Goal: Information Seeking & Learning: Compare options

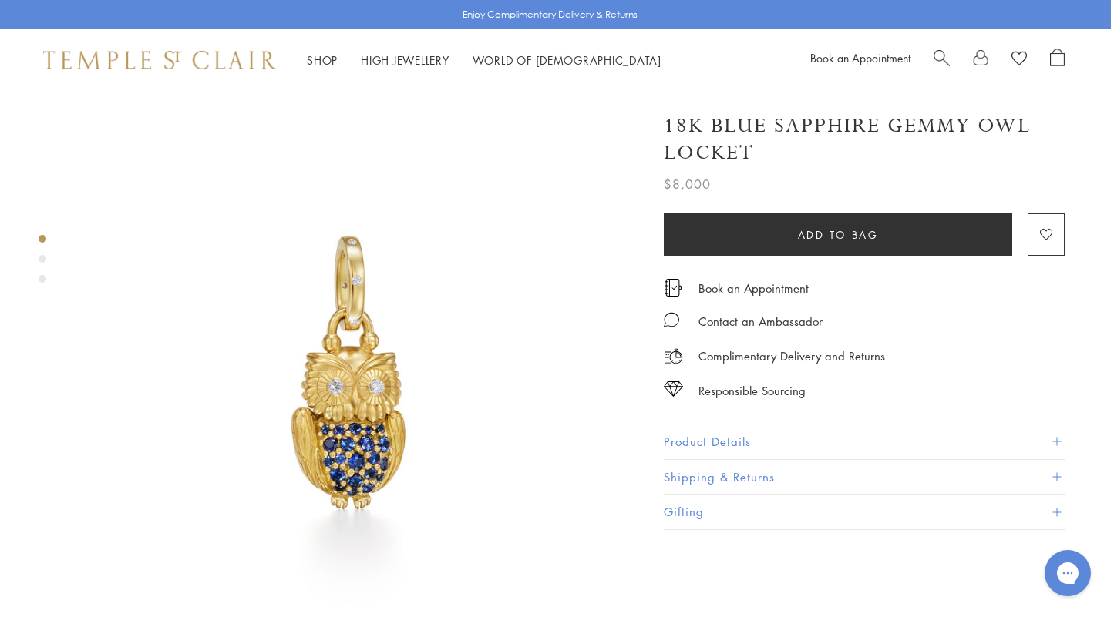
scroll to position [0, 3]
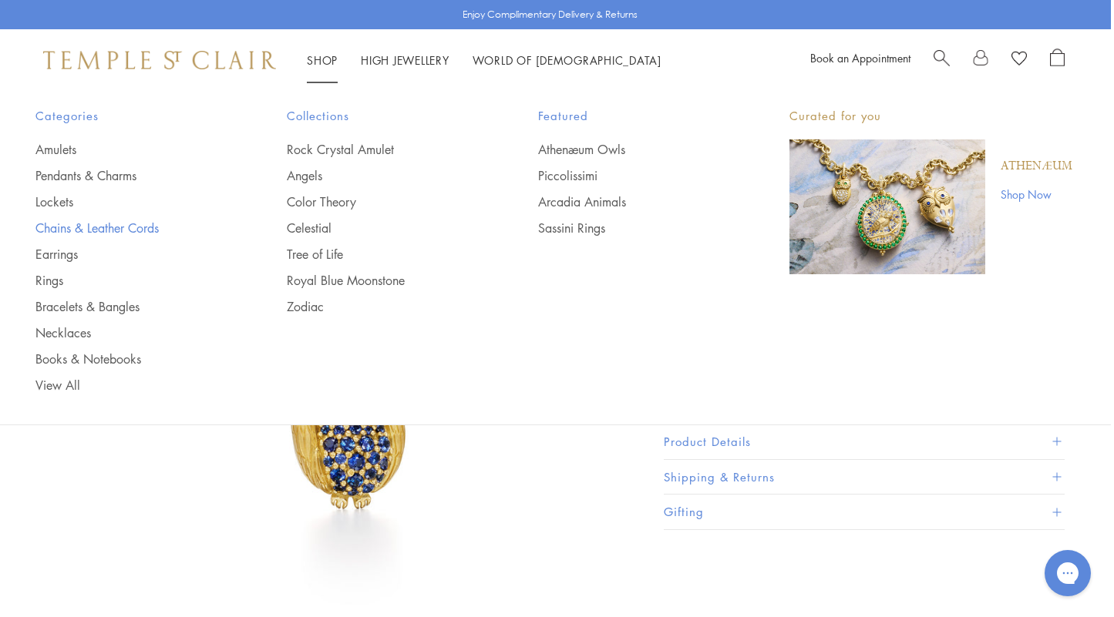
click at [99, 224] on link "Chains & Leather Cords" at bounding box center [130, 228] width 190 height 17
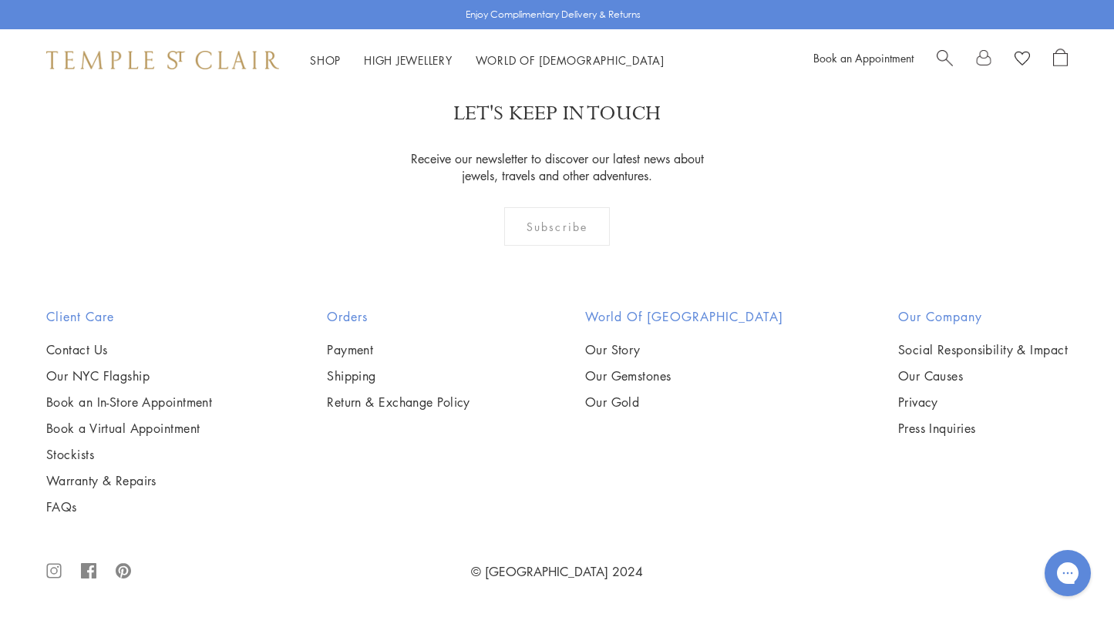
scroll to position [1830, 0]
click at [0, 0] on img at bounding box center [0, 0] width 0 height 0
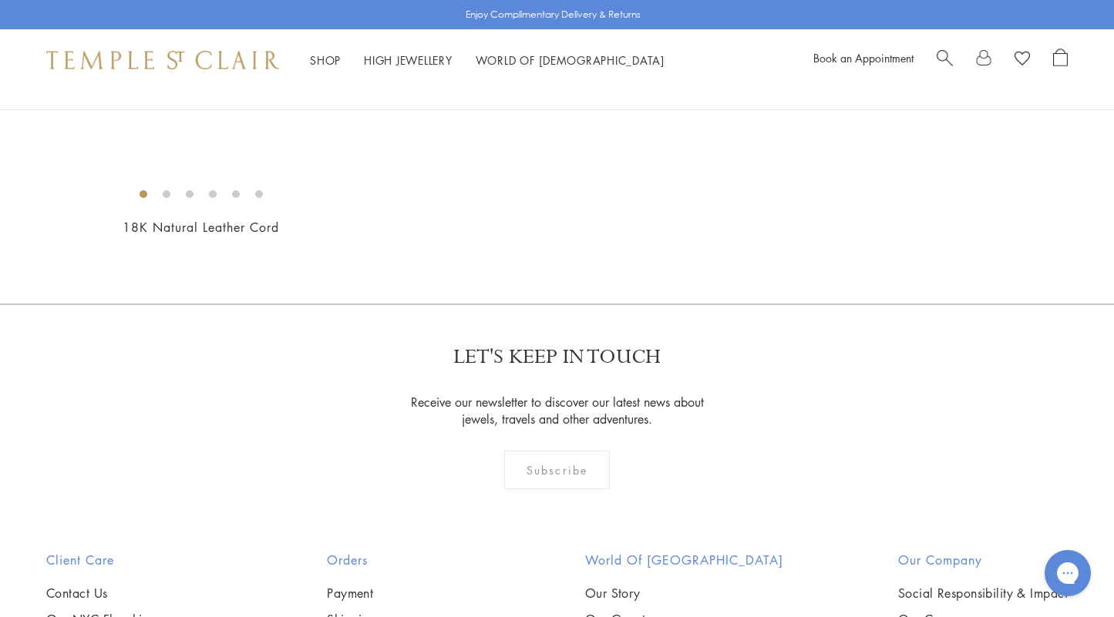
scroll to position [995, 0]
click at [0, 0] on img at bounding box center [0, 0] width 0 height 0
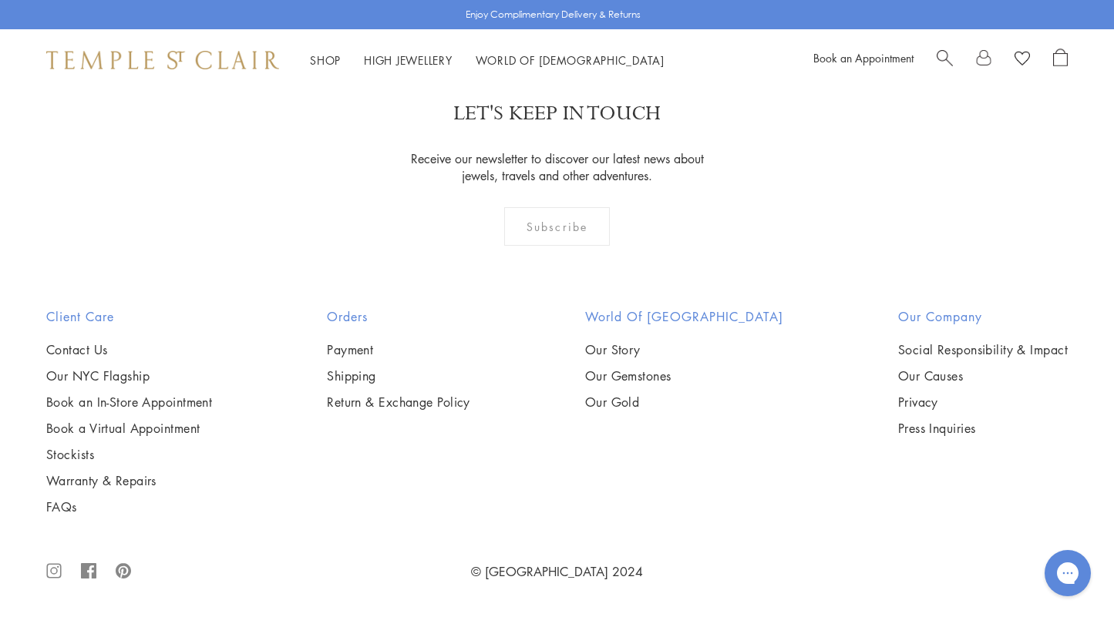
scroll to position [1323, 0]
click at [0, 0] on img at bounding box center [0, 0] width 0 height 0
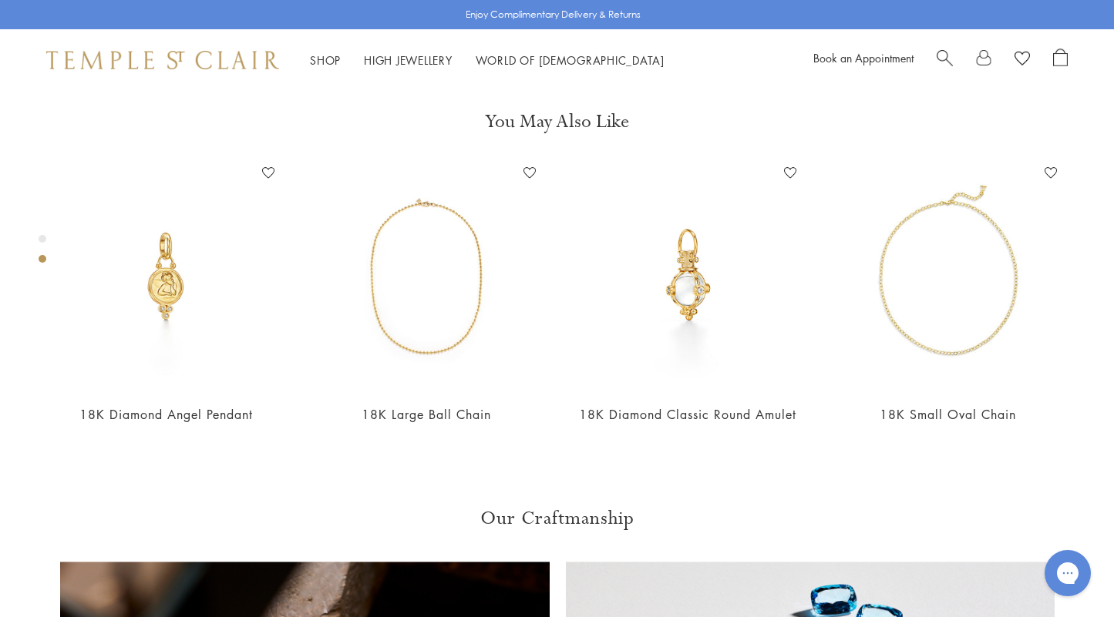
scroll to position [608, 0]
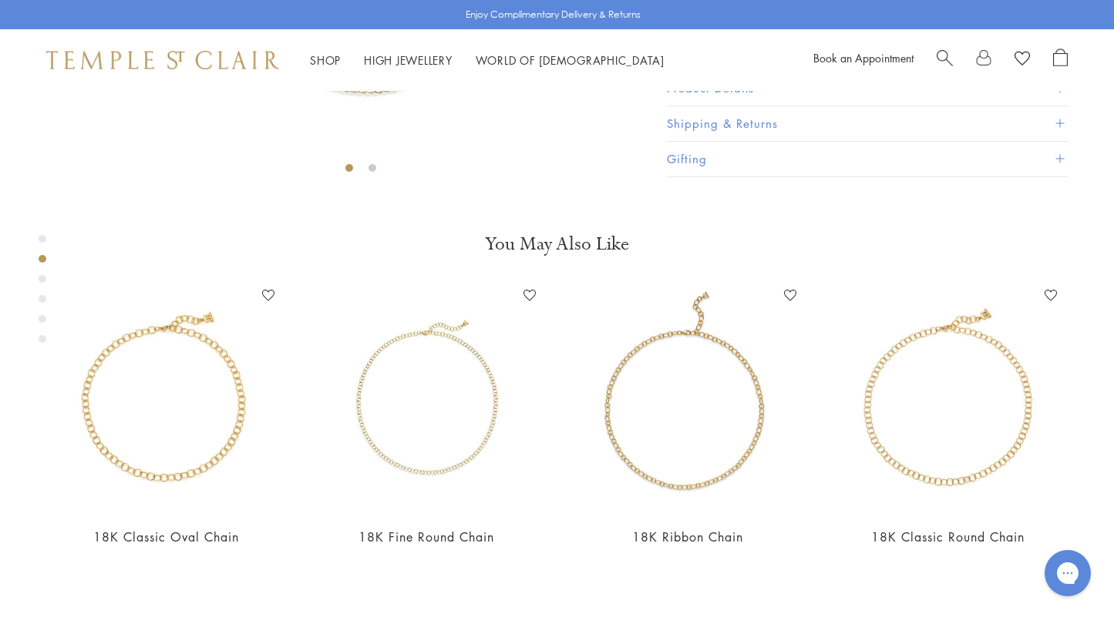
scroll to position [478, 0]
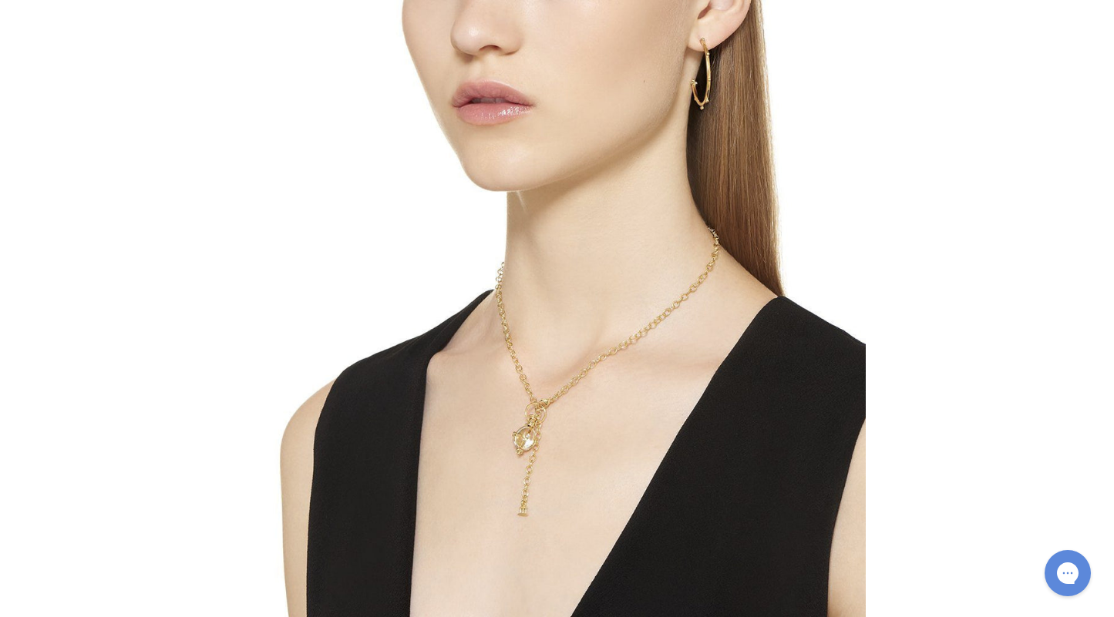
click at [382, 496] on div at bounding box center [557, 308] width 1114 height 617
click at [558, 551] on button at bounding box center [557, 557] width 42 height 42
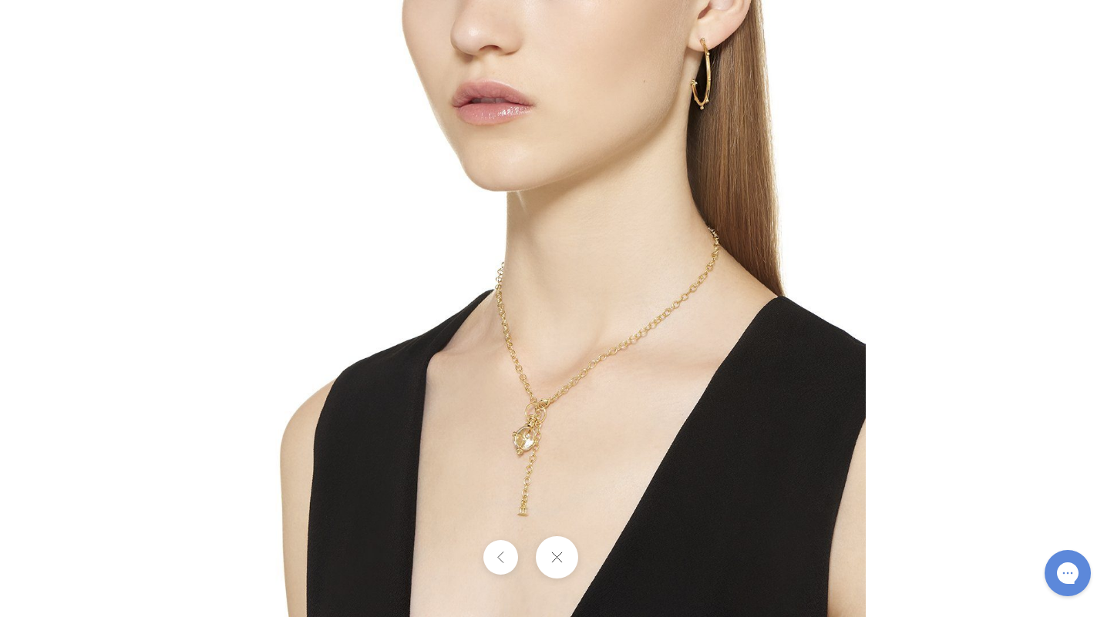
click at [413, 476] on img at bounding box center [556, 308] width 617 height 617
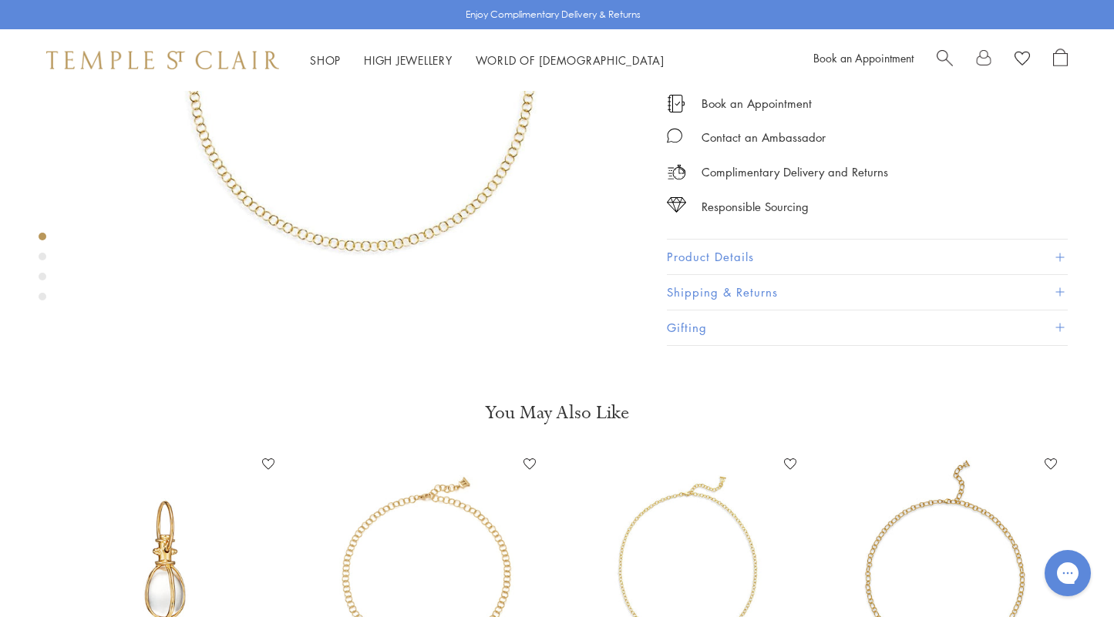
scroll to position [301, 0]
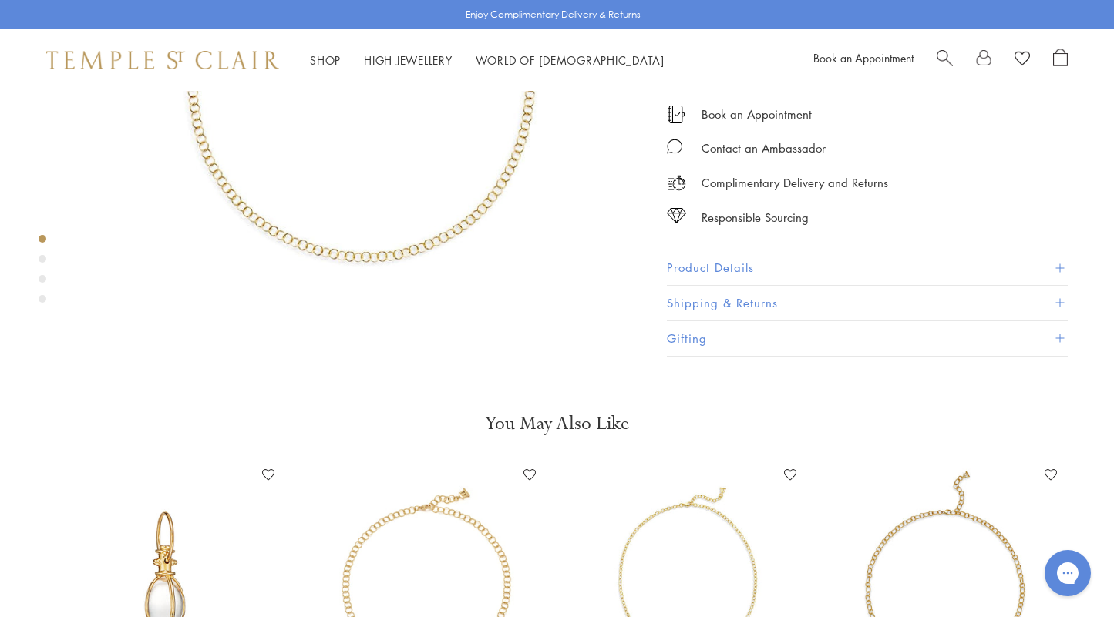
click at [405, 204] on img at bounding box center [360, 73] width 567 height 567
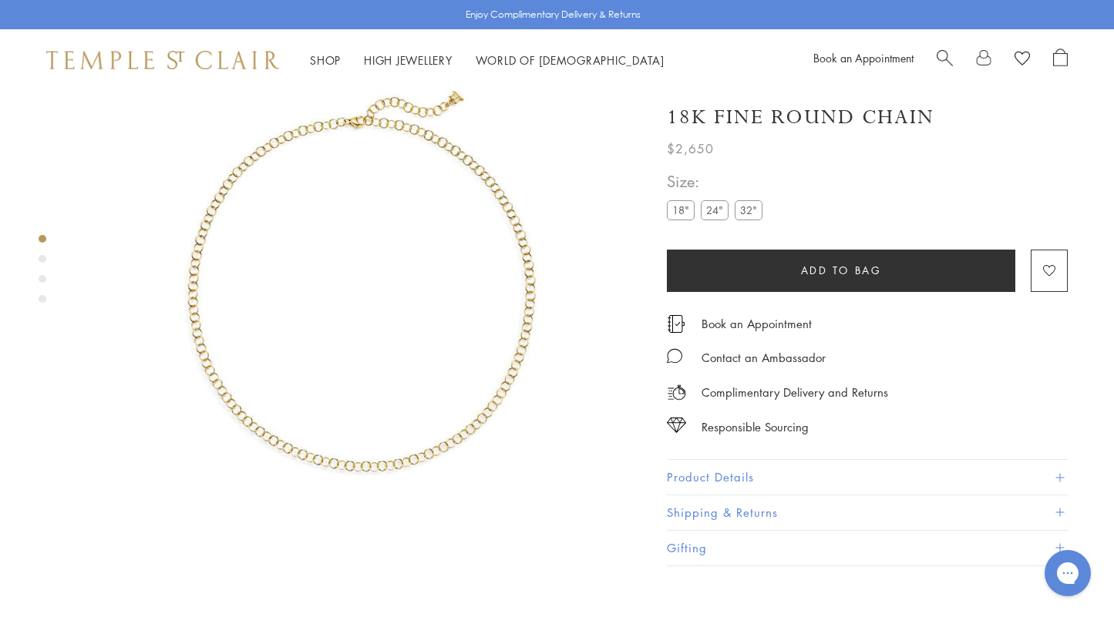
click at [533, 260] on img at bounding box center [360, 283] width 567 height 567
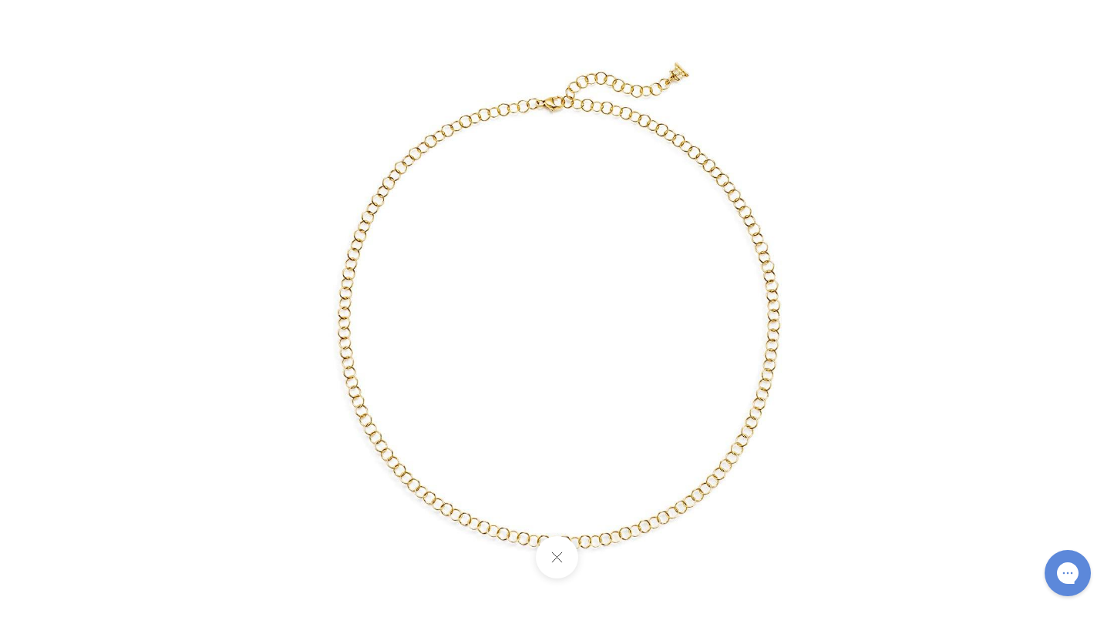
click at [556, 554] on button at bounding box center [557, 557] width 42 height 42
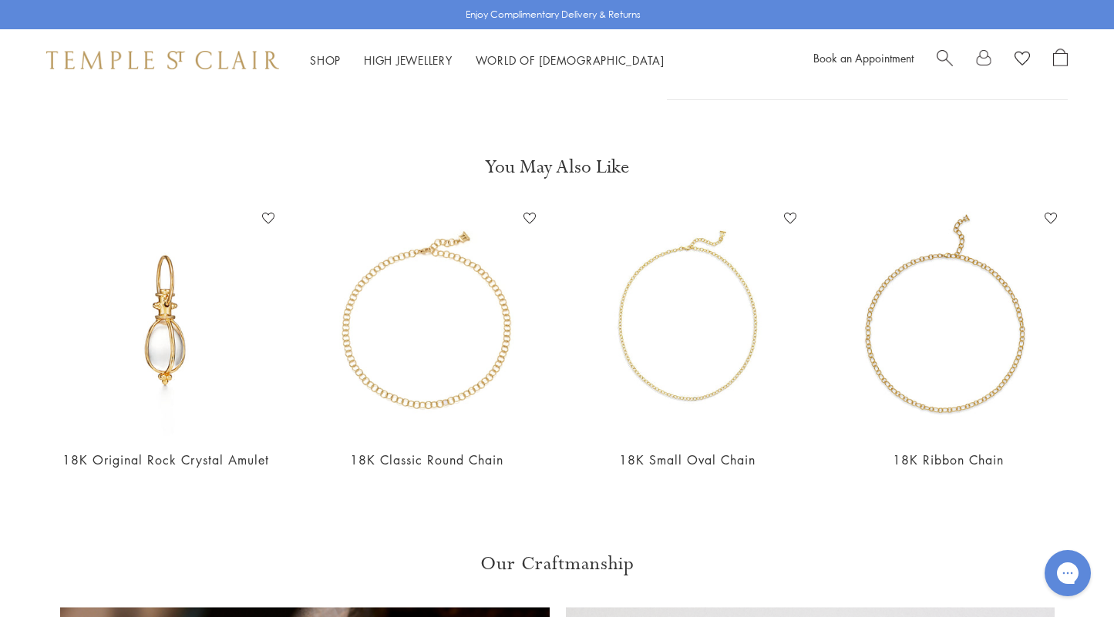
scroll to position [558, 0]
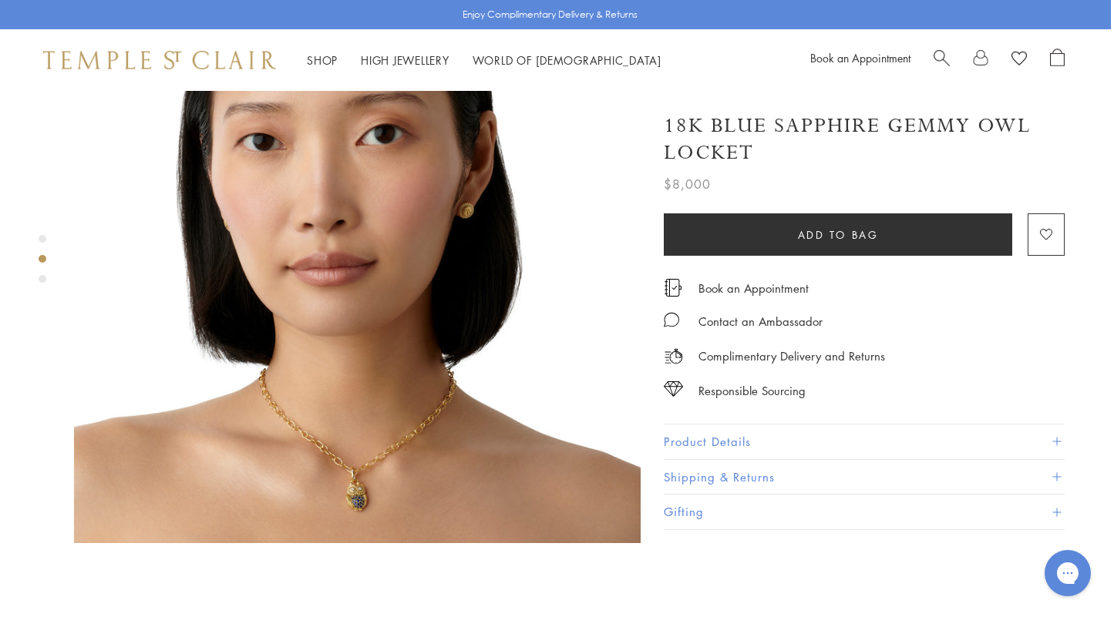
scroll to position [706, 3]
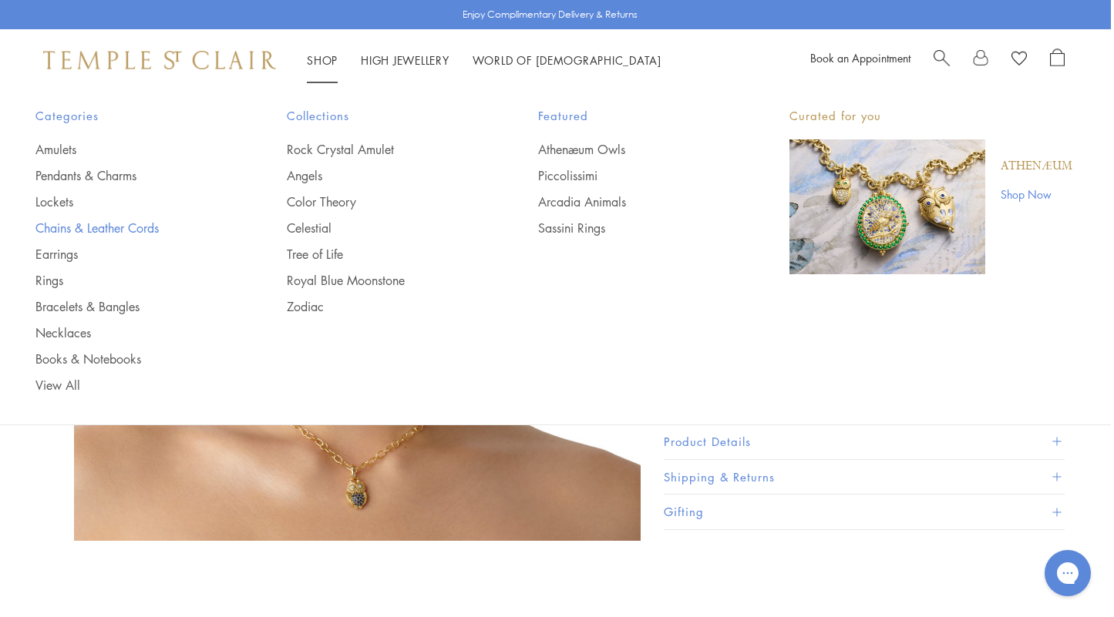
click at [92, 224] on link "Chains & Leather Cords" at bounding box center [130, 228] width 190 height 17
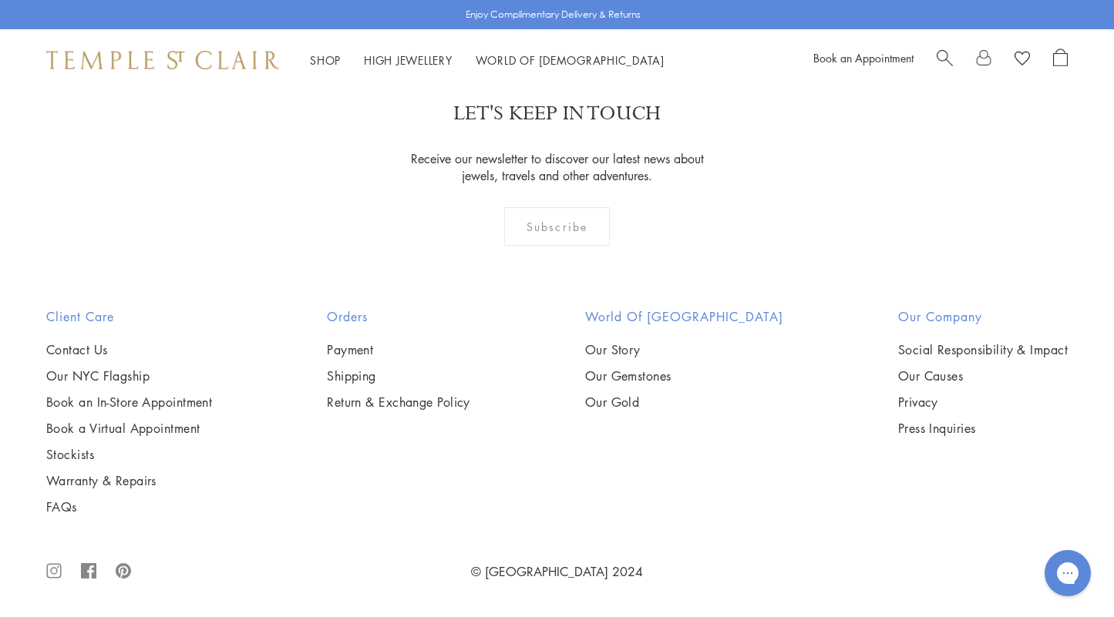
scroll to position [1890, 0]
click at [0, 0] on img at bounding box center [0, 0] width 0 height 0
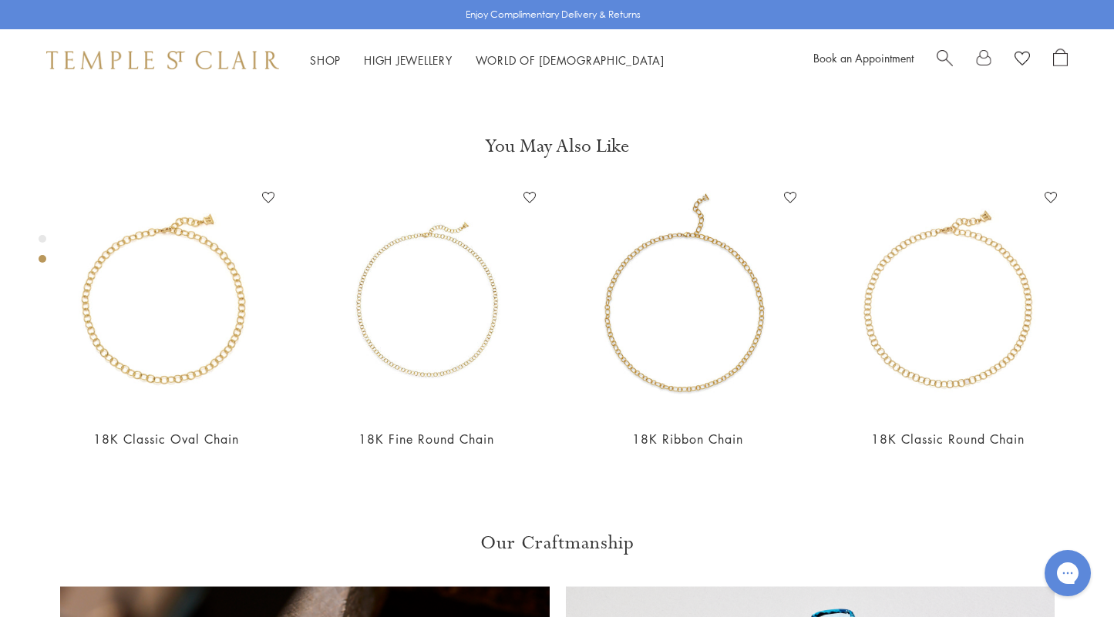
scroll to position [577, 0]
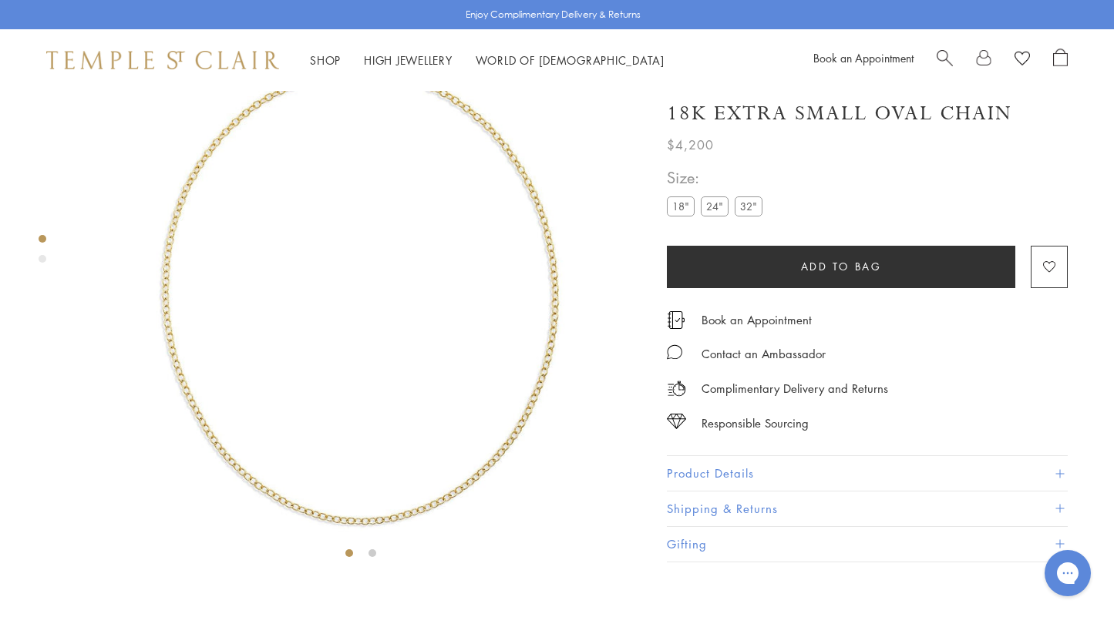
click at [748, 217] on label "32"" at bounding box center [749, 206] width 28 height 19
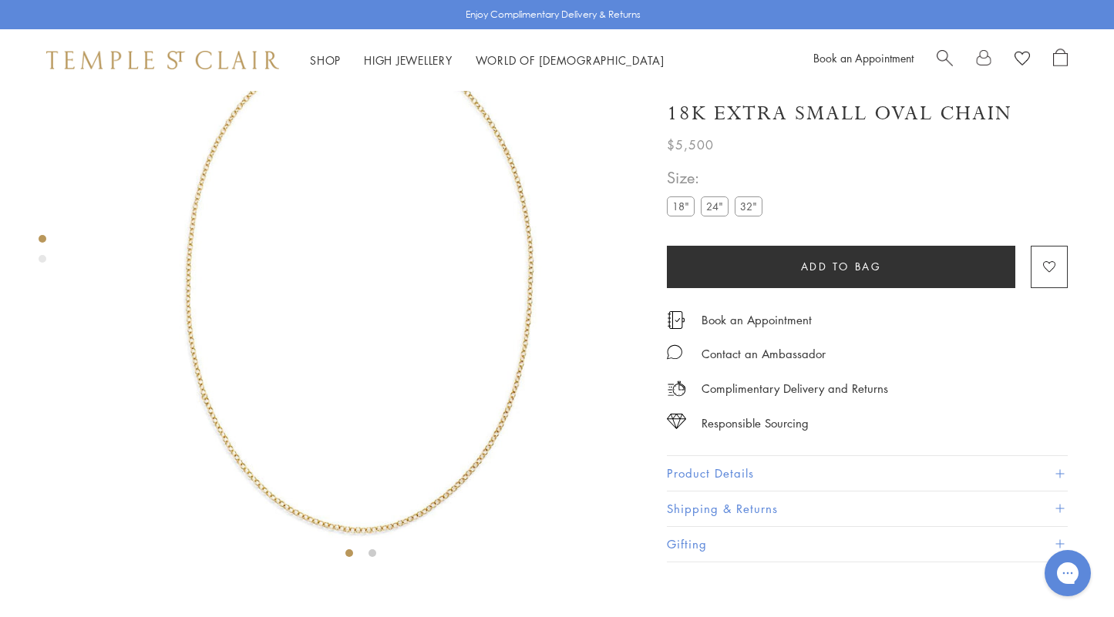
click at [679, 214] on label "18"" at bounding box center [681, 206] width 28 height 19
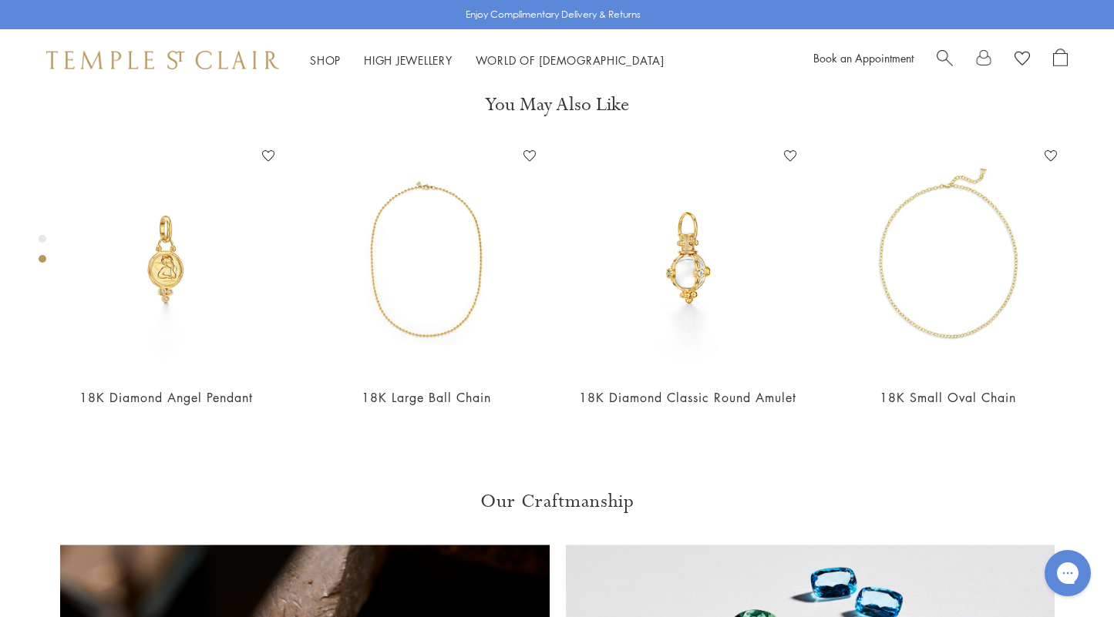
scroll to position [625, 0]
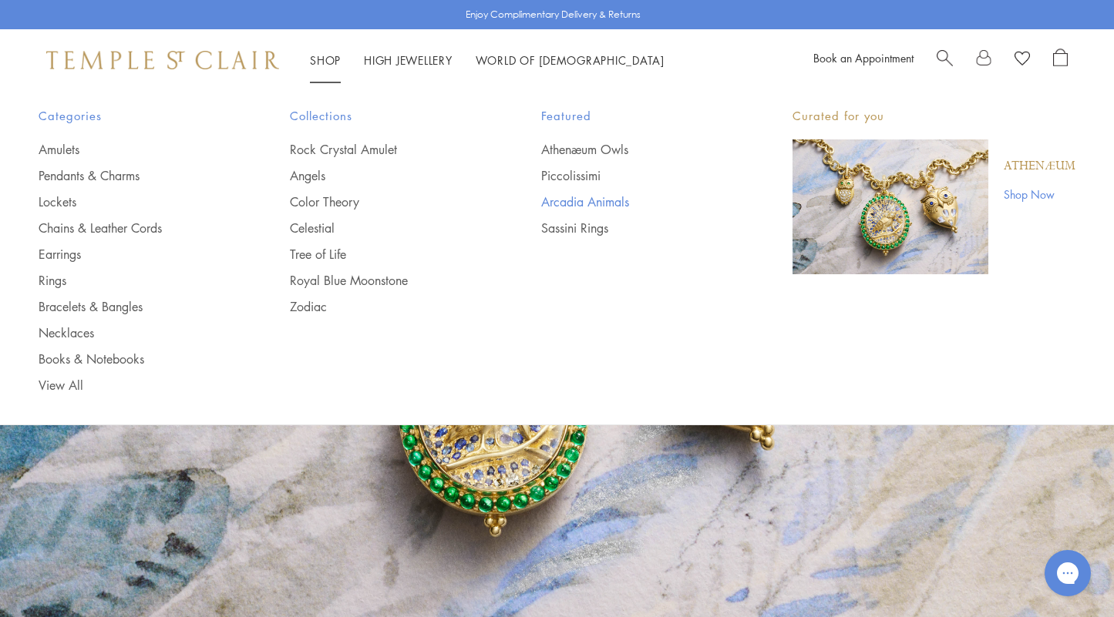
click at [571, 200] on link "Arcadia Animals" at bounding box center [636, 201] width 190 height 17
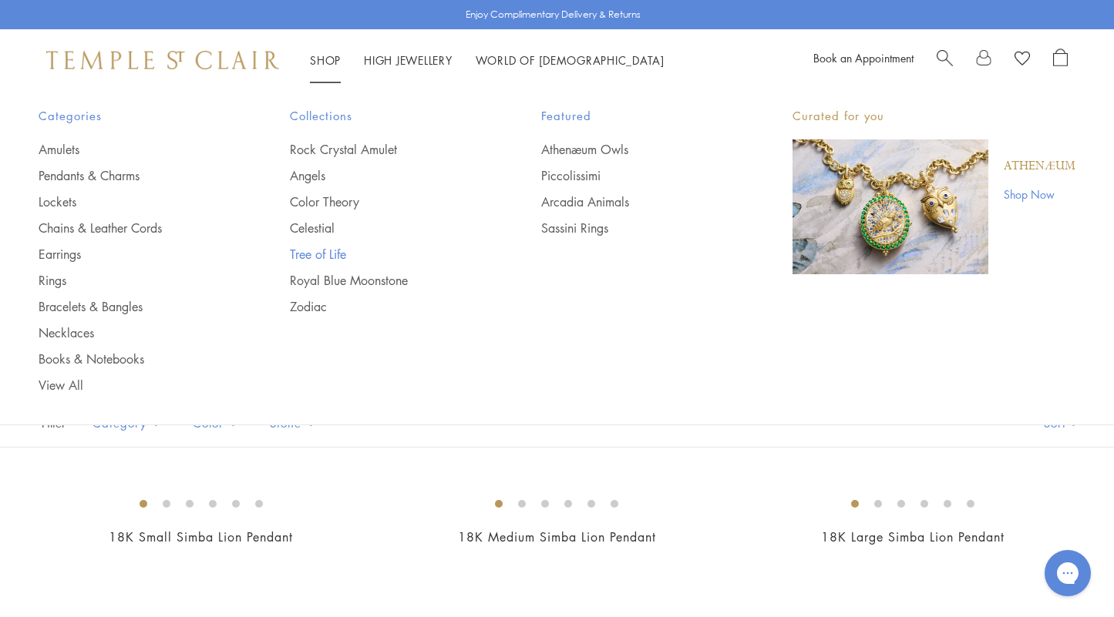
click at [326, 248] on link "Tree of Life" at bounding box center [385, 254] width 190 height 17
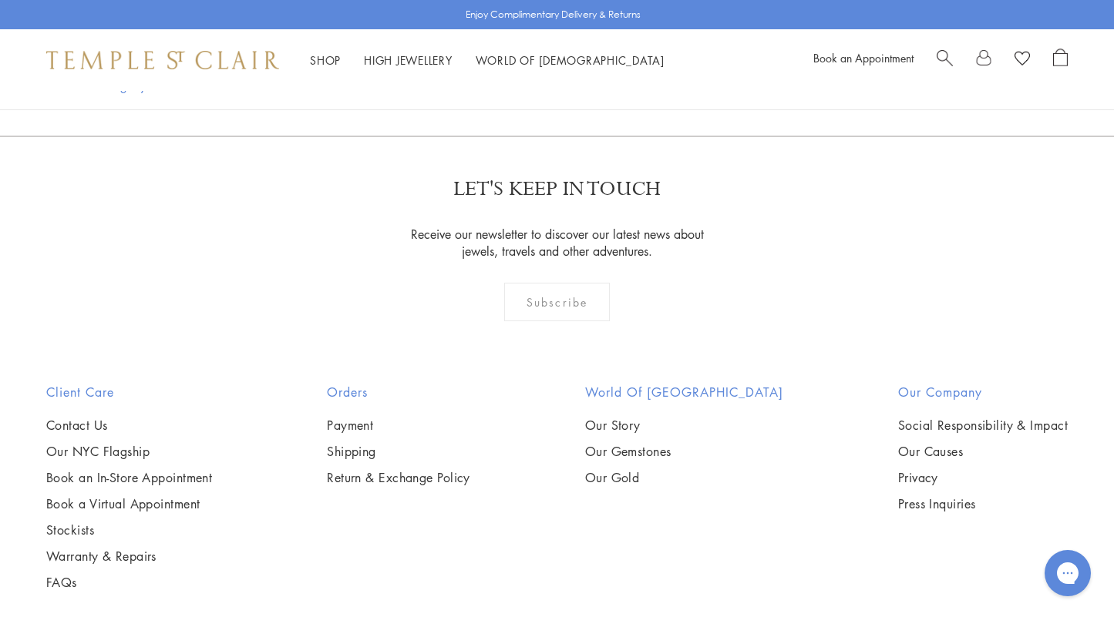
scroll to position [3300, 0]
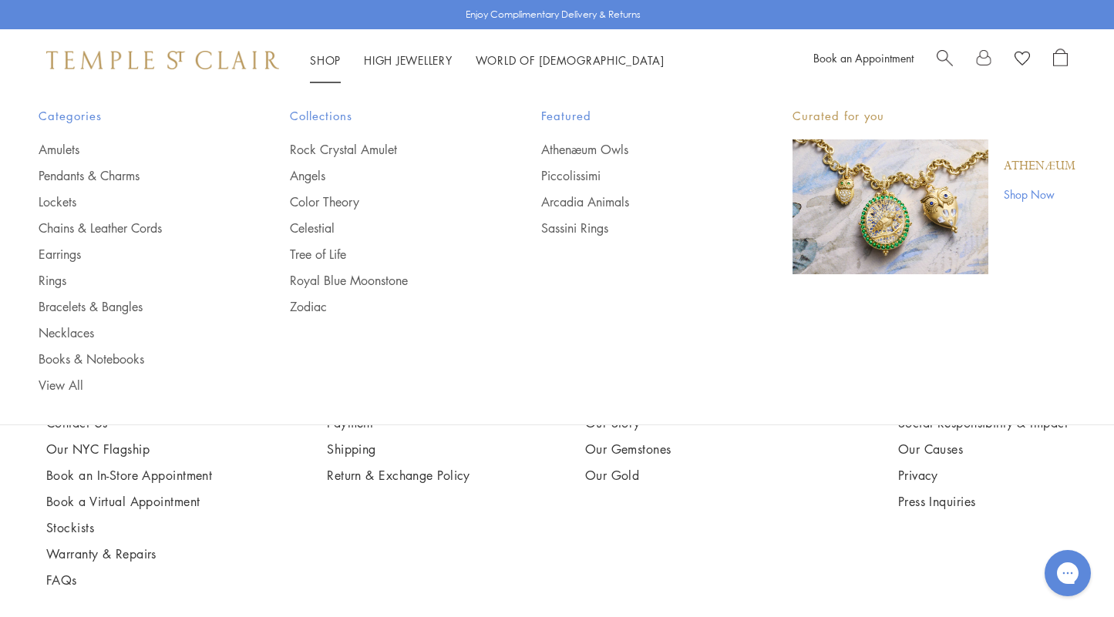
click at [326, 58] on link "Shop Shop" at bounding box center [325, 59] width 31 height 15
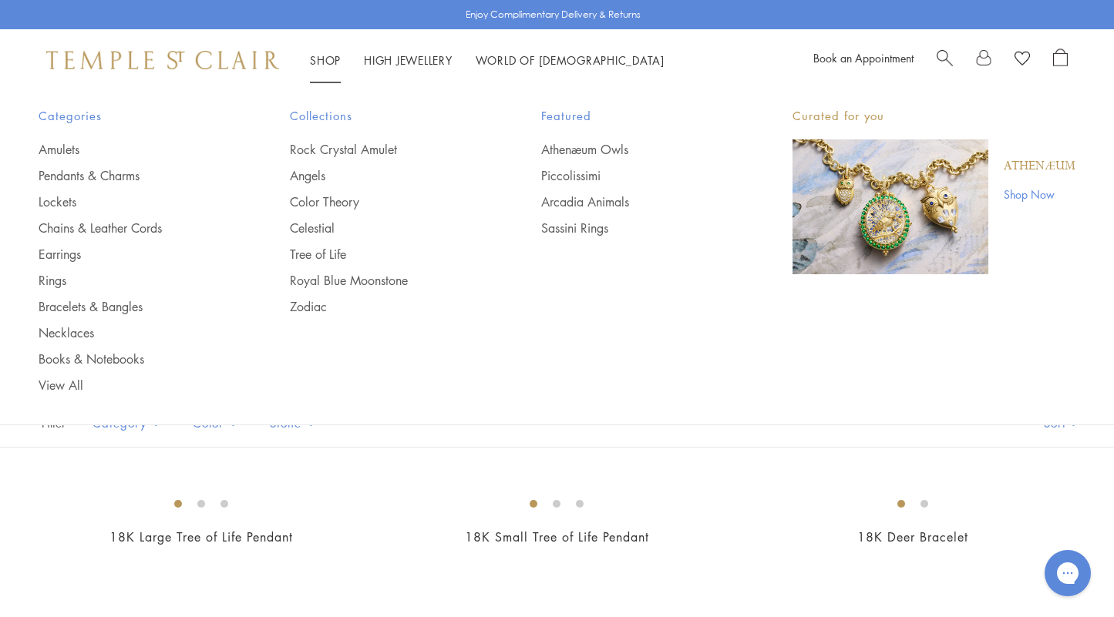
click at [326, 58] on link "Shop Shop" at bounding box center [325, 59] width 31 height 15
click at [108, 225] on link "Chains & Leather Cords" at bounding box center [134, 228] width 190 height 17
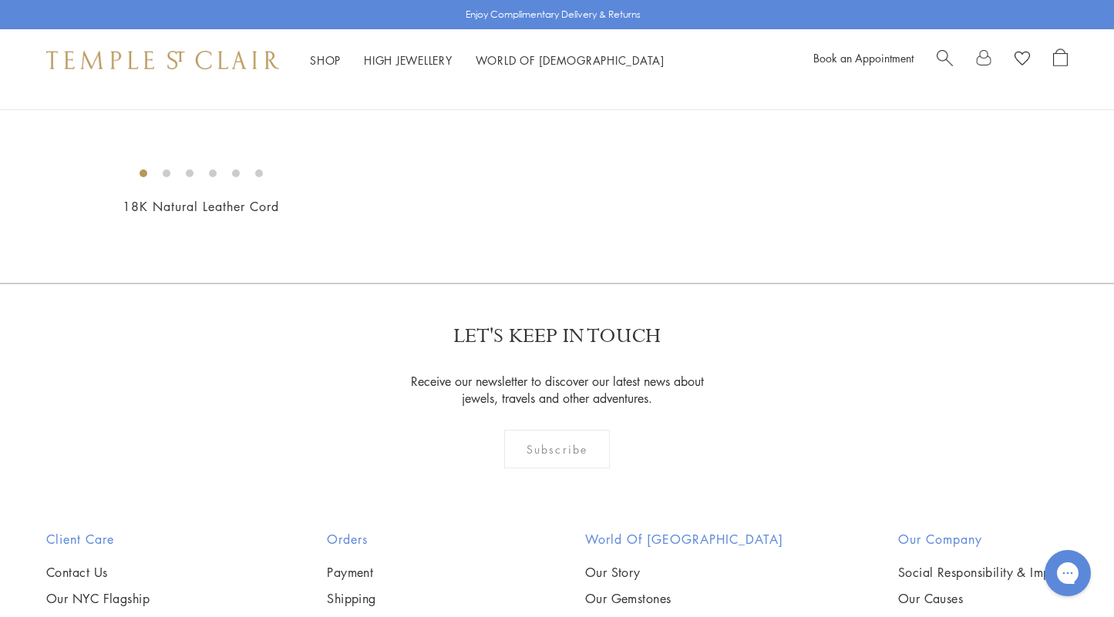
scroll to position [1042, 0]
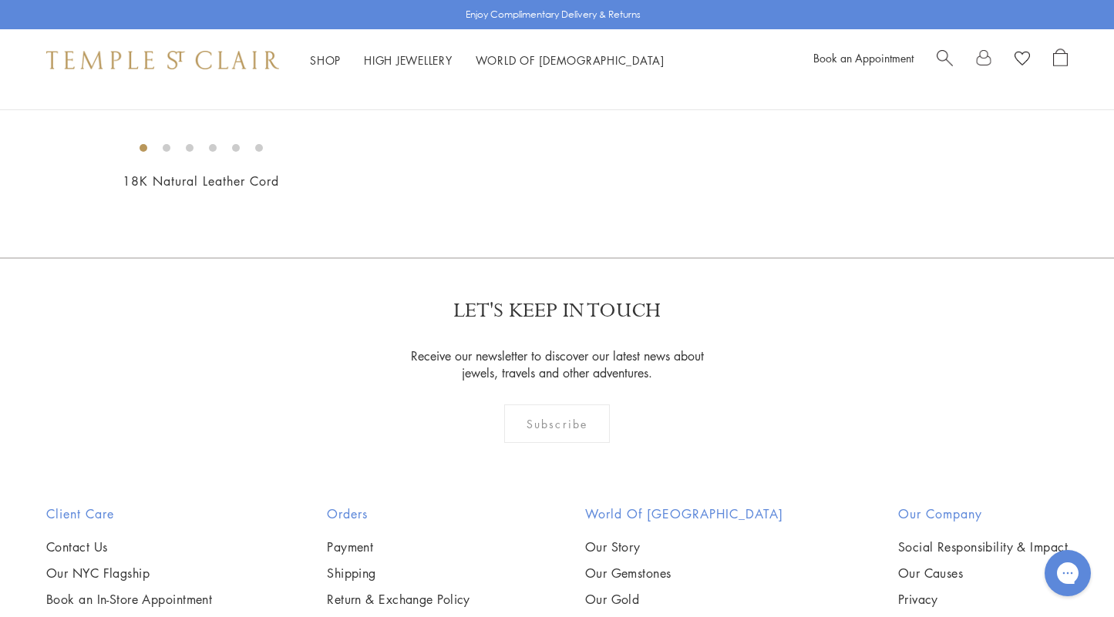
click at [0, 0] on img at bounding box center [0, 0] width 0 height 0
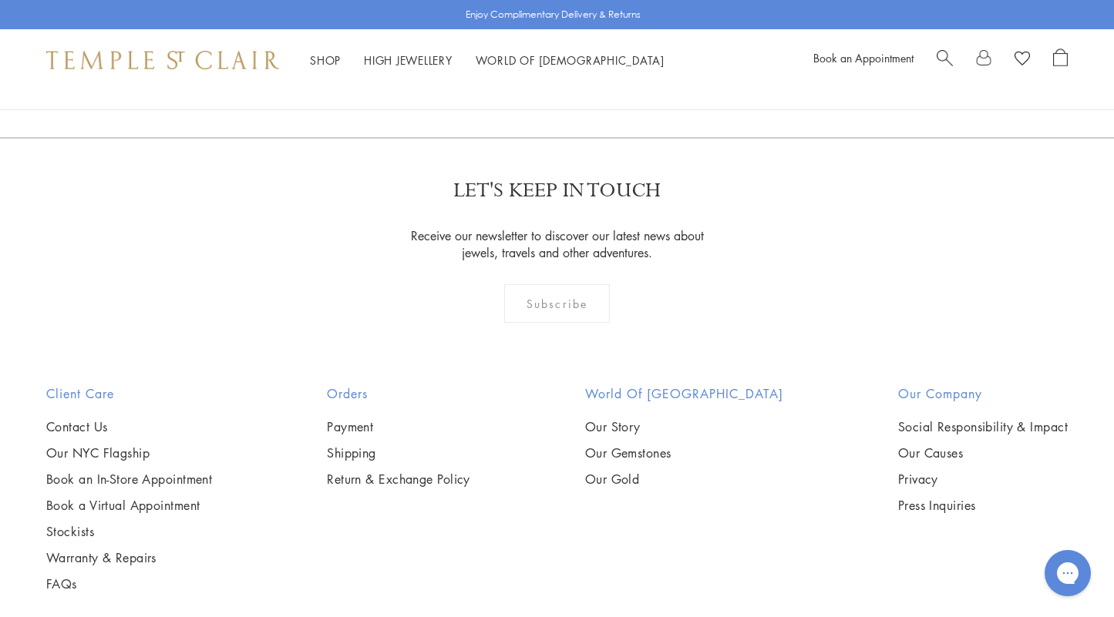
scroll to position [1147, 0]
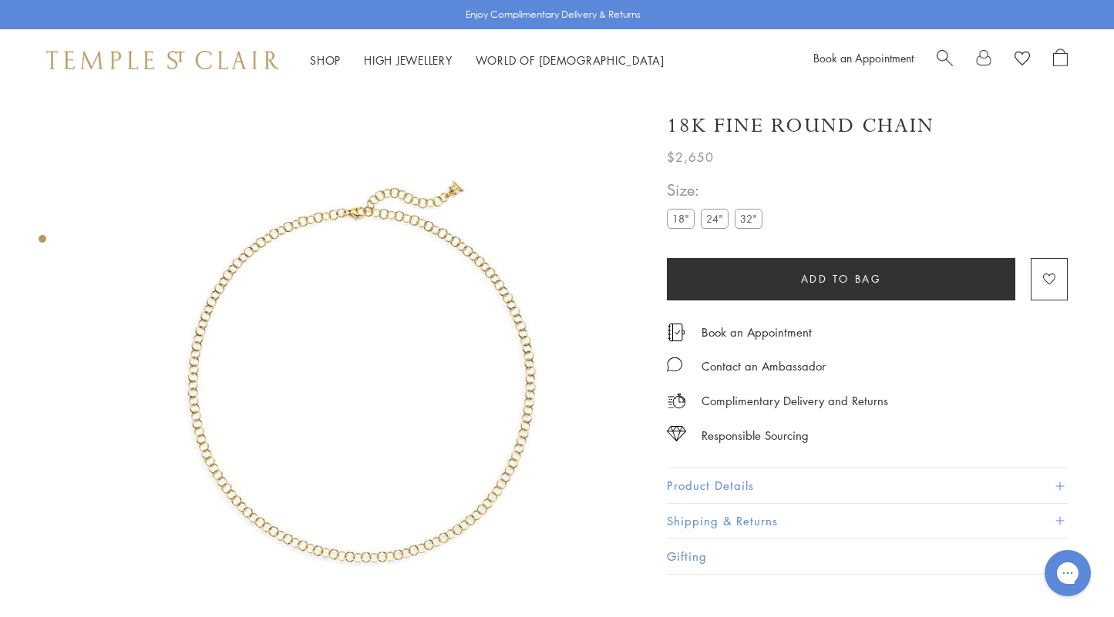
click at [405, 355] on img at bounding box center [360, 374] width 567 height 567
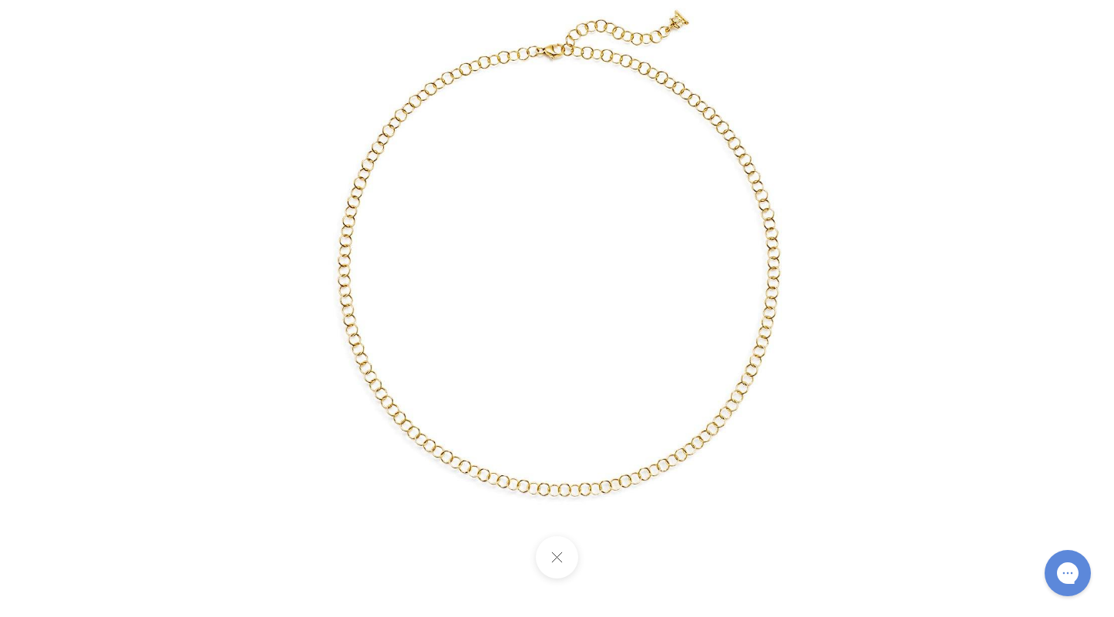
click at [557, 557] on button at bounding box center [557, 557] width 42 height 42
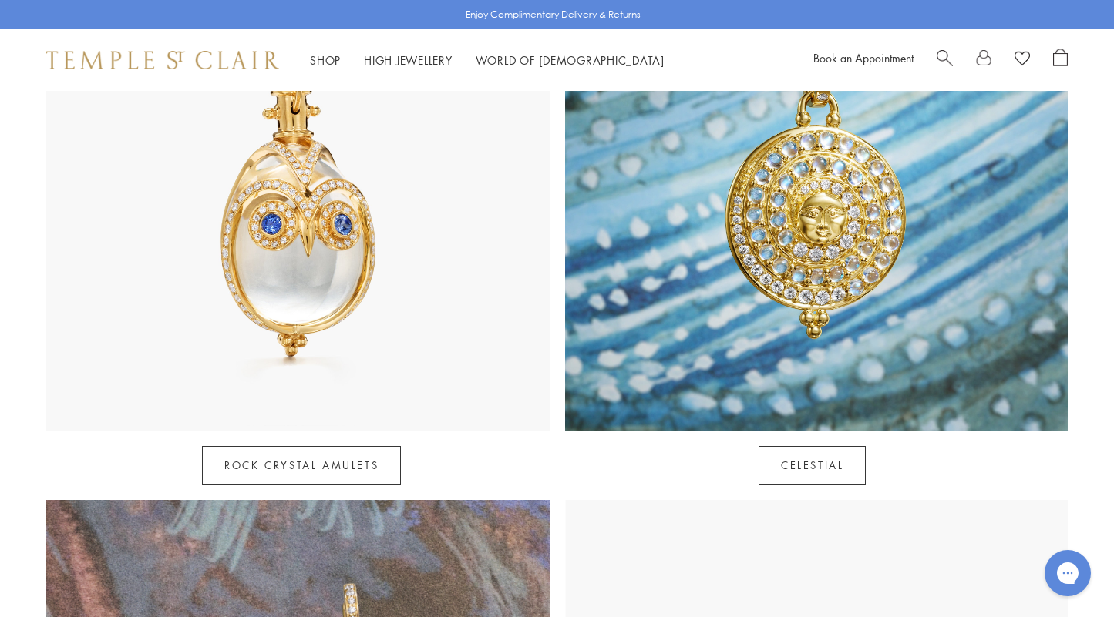
scroll to position [943, 0]
click at [349, 446] on link "Rock Crystal Amulets" at bounding box center [301, 465] width 199 height 39
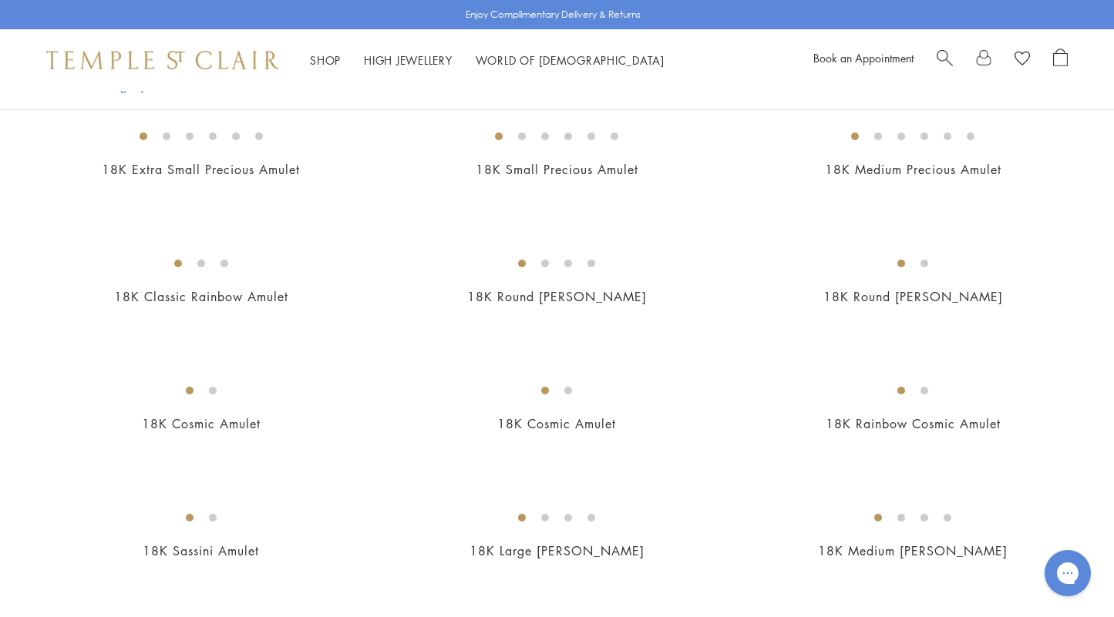
scroll to position [1437, 0]
click at [0, 0] on img at bounding box center [0, 0] width 0 height 0
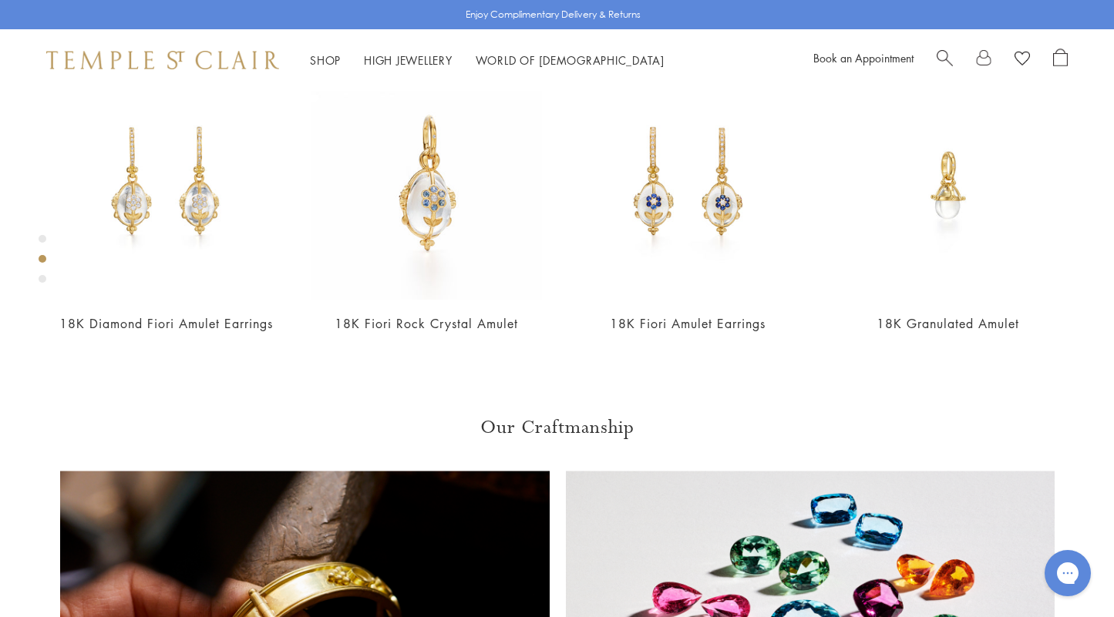
scroll to position [691, 0]
